Goal: Task Accomplishment & Management: Use online tool/utility

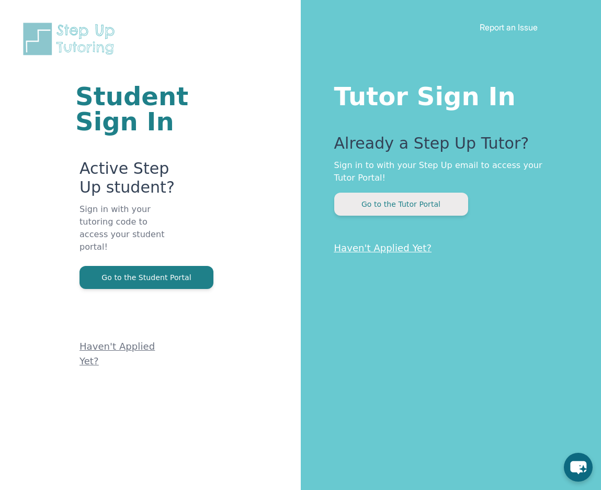
click at [401, 204] on button "Go to the Tutor Portal" at bounding box center [401, 204] width 134 height 23
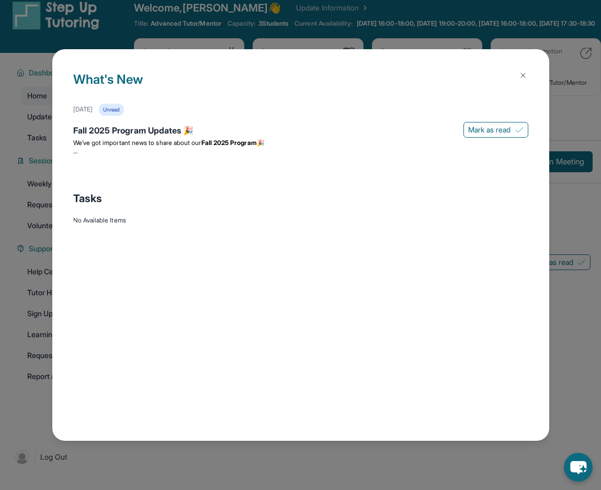
scroll to position [23, 0]
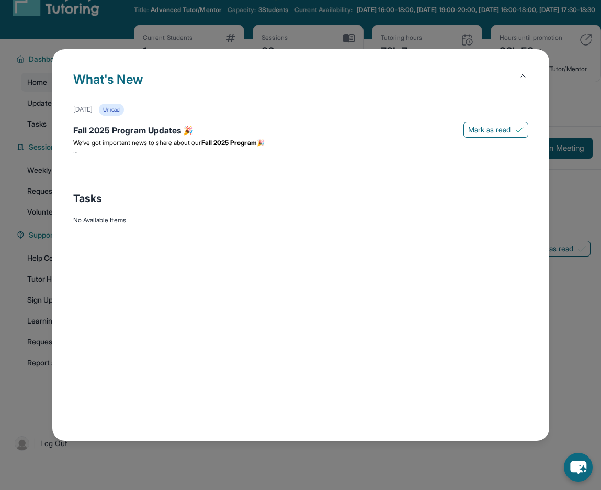
click at [524, 74] on img at bounding box center [523, 75] width 8 height 8
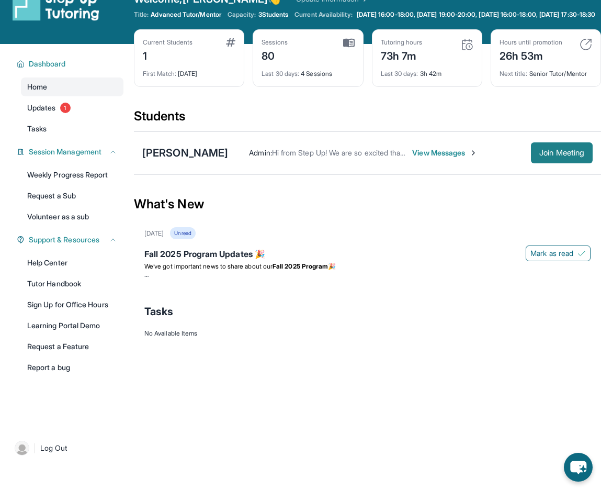
click at [561, 156] on span "Join Meeting" at bounding box center [562, 153] width 45 height 6
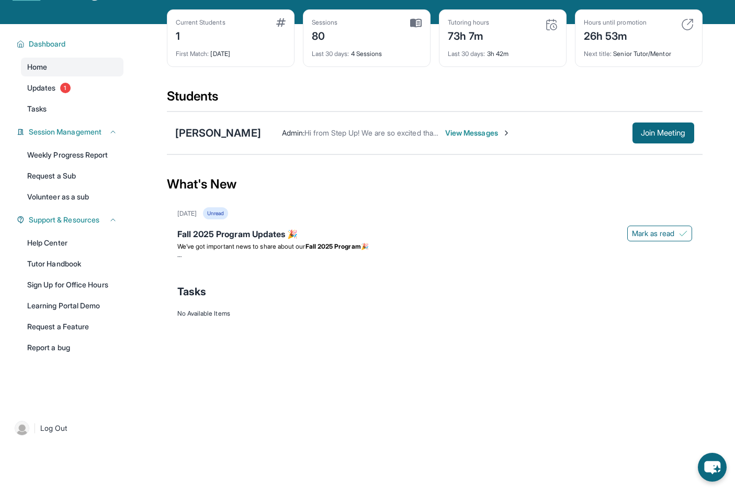
scroll to position [46, 0]
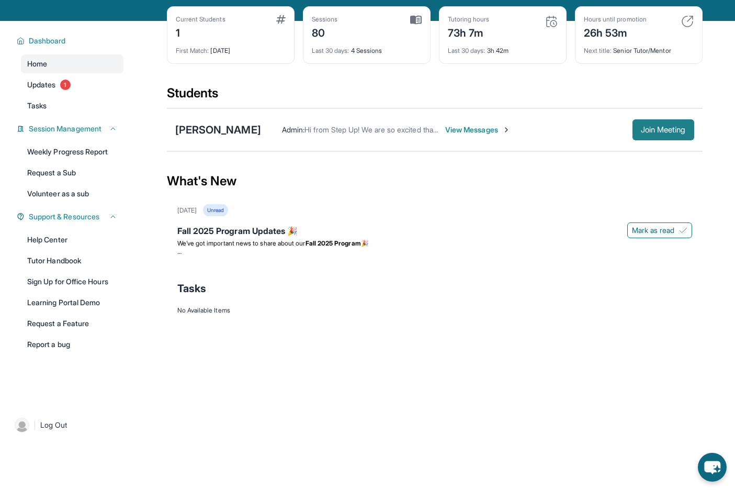
click at [601, 133] on span "Join Meeting" at bounding box center [663, 130] width 45 height 6
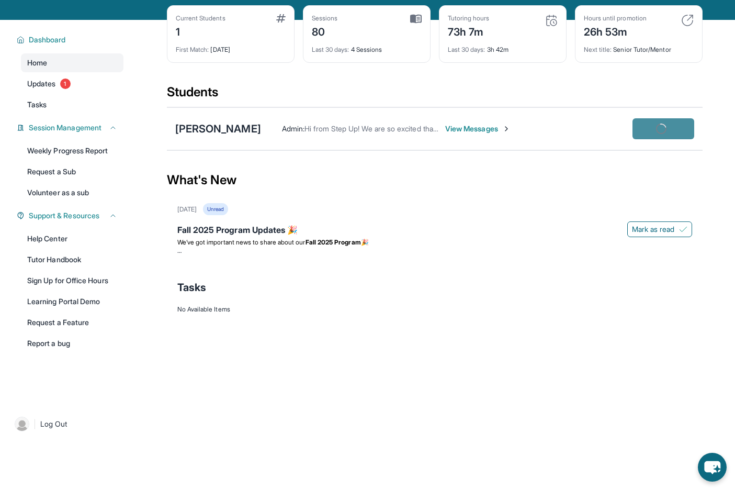
scroll to position [46, 0]
